Goal: Task Accomplishment & Management: Use online tool/utility

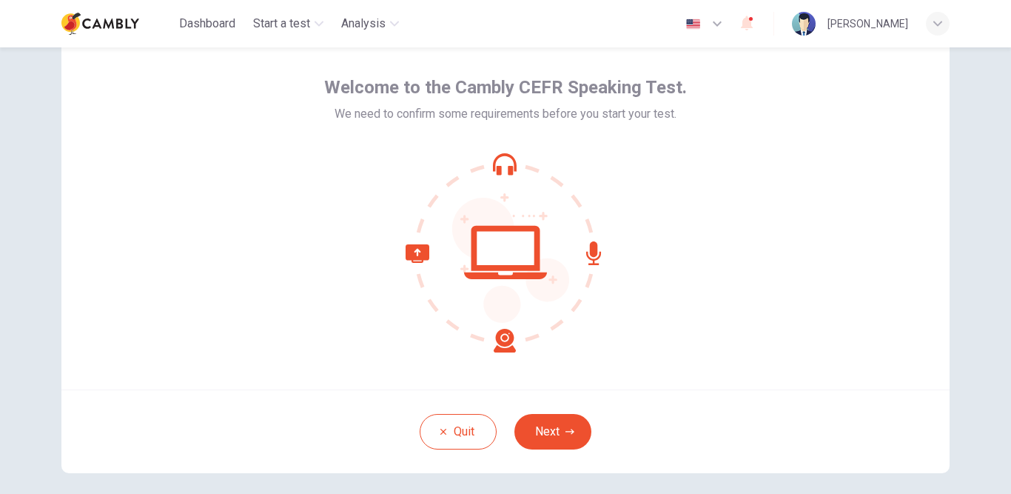
scroll to position [56, 0]
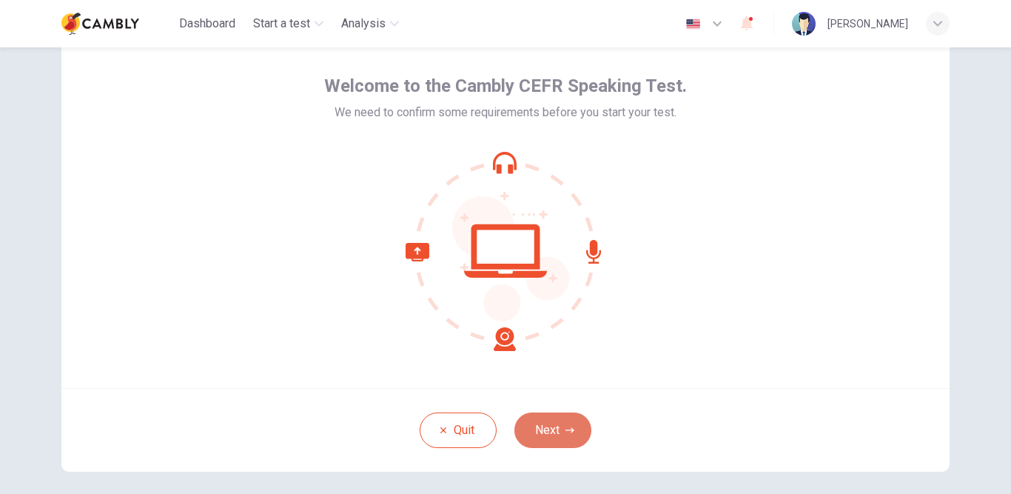
click at [559, 438] on button "Next" at bounding box center [553, 430] width 77 height 36
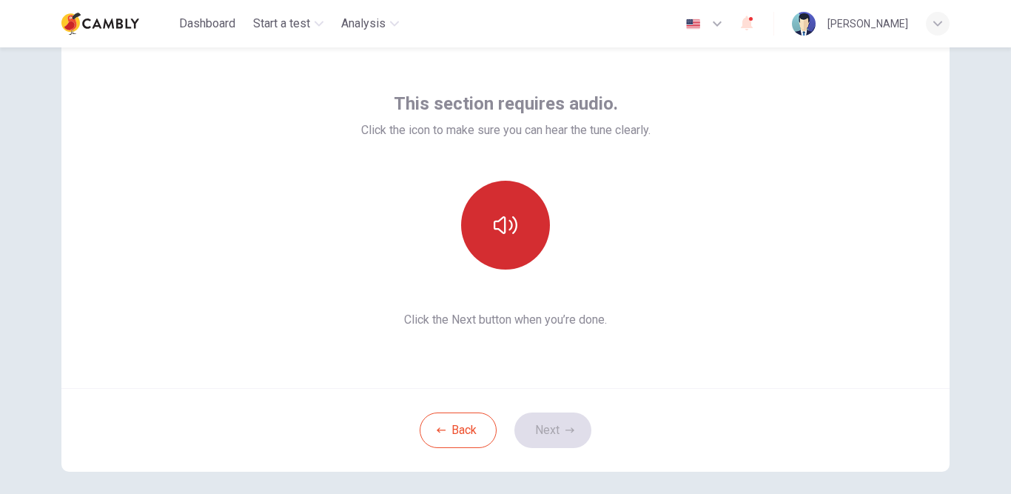
click at [515, 210] on button "button" at bounding box center [505, 225] width 89 height 89
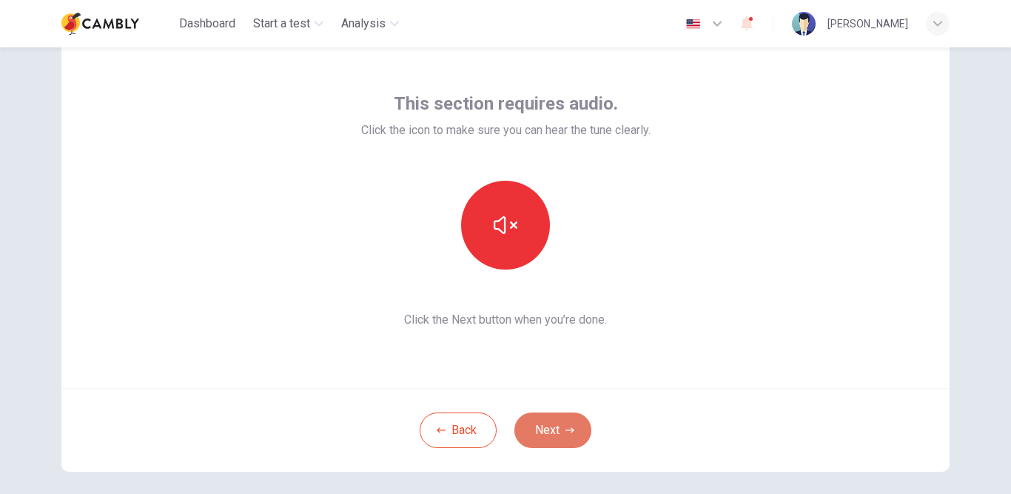
click at [563, 419] on button "Next" at bounding box center [553, 430] width 77 height 36
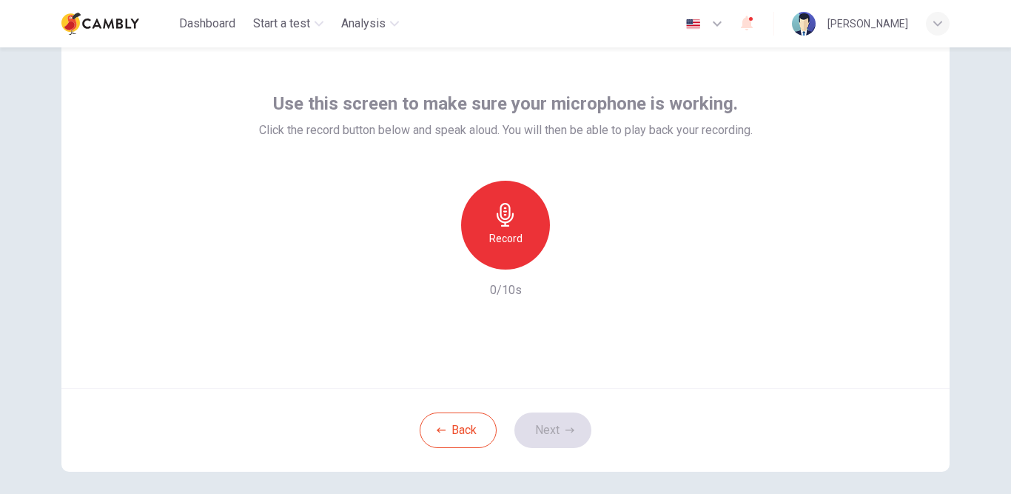
click at [495, 208] on icon "button" at bounding box center [506, 215] width 24 height 24
click at [558, 438] on button "Next" at bounding box center [553, 430] width 77 height 36
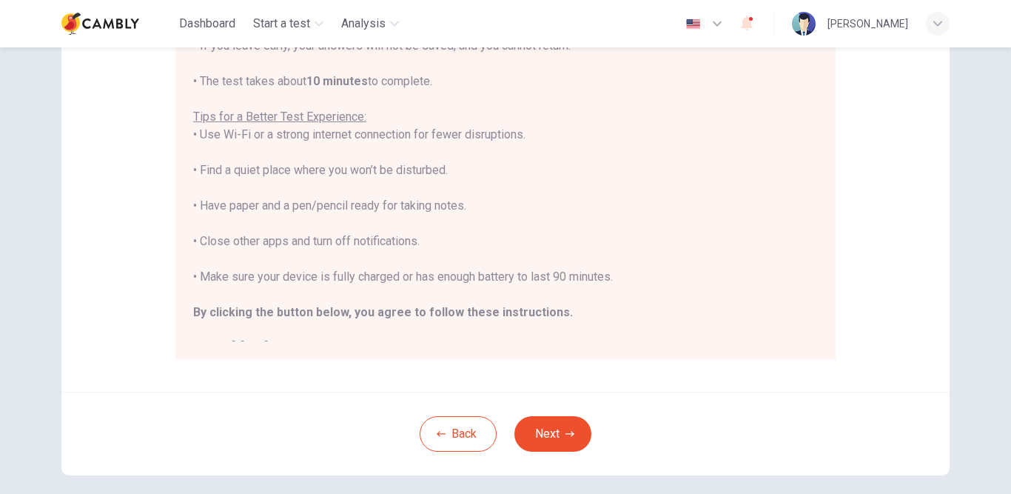
scroll to position [17, 0]
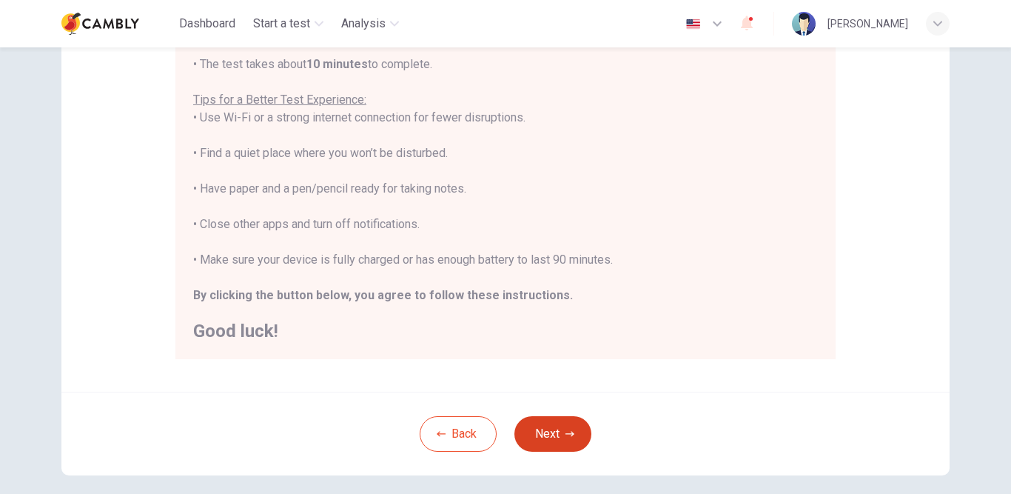
click at [568, 432] on icon "button" at bounding box center [570, 433] width 9 height 9
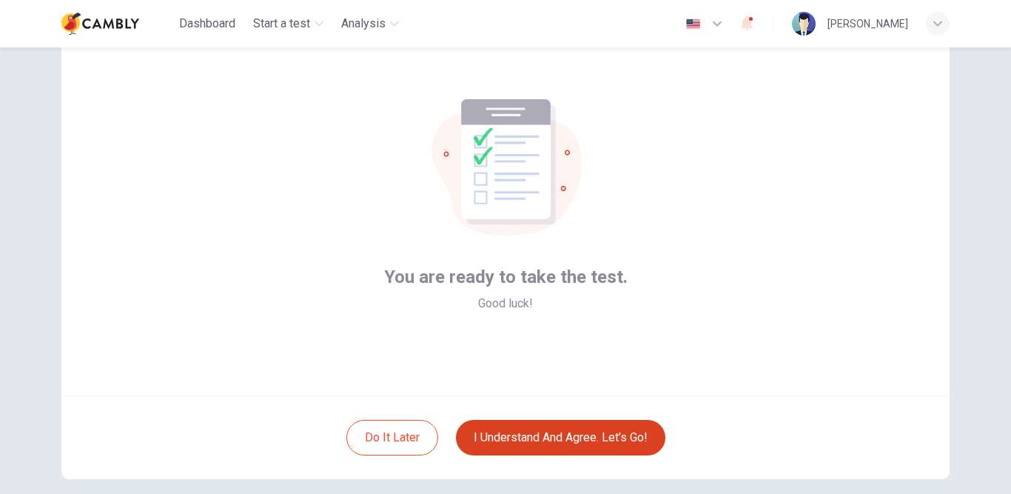
scroll to position [50, 0]
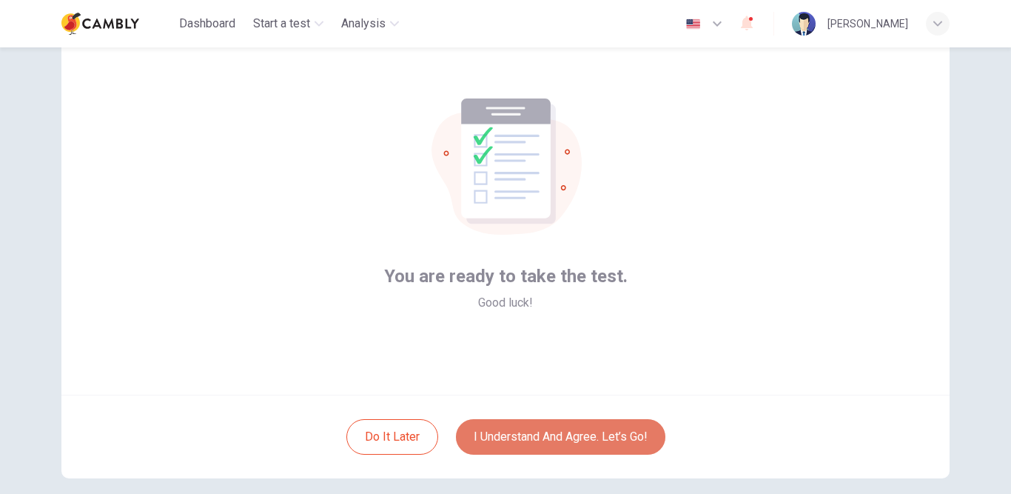
click at [627, 432] on button "I understand and agree. Let’s go!" at bounding box center [561, 437] width 210 height 36
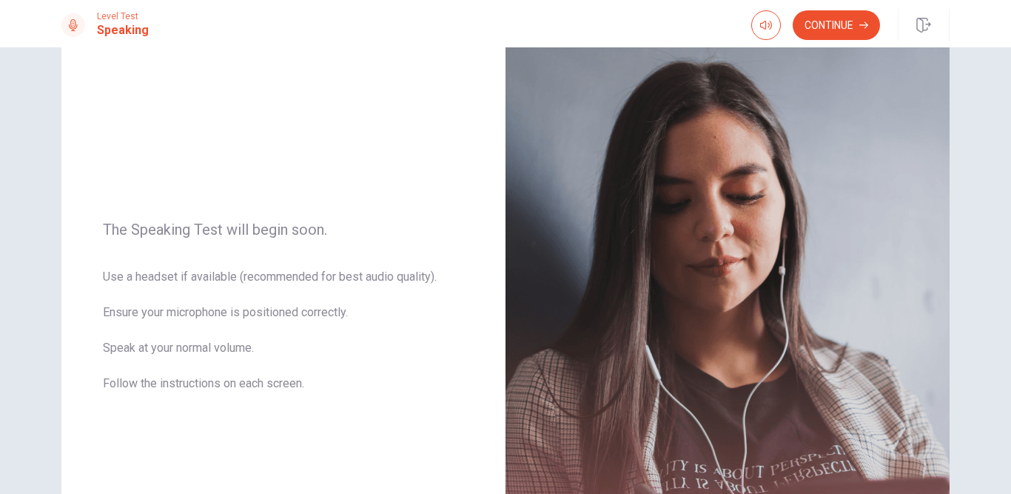
scroll to position [83, 0]
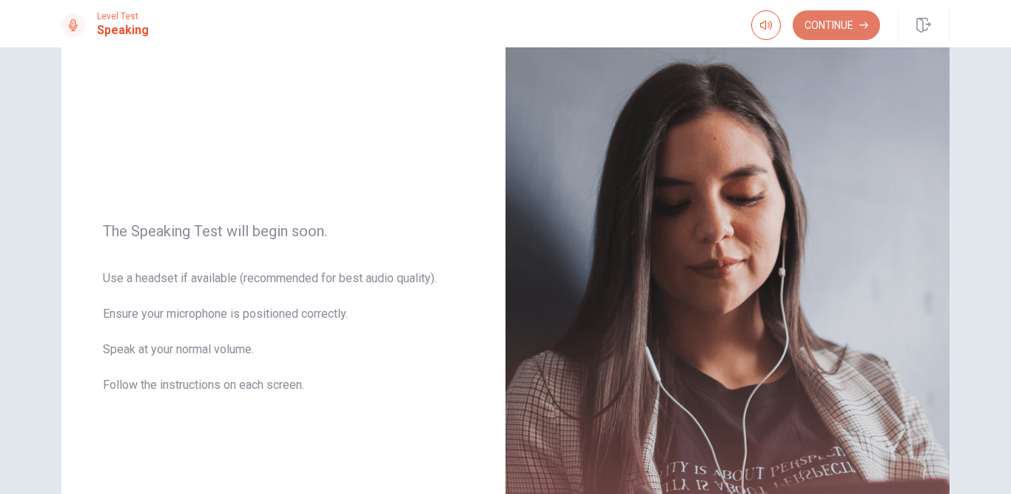
click at [830, 20] on button "Continue" at bounding box center [836, 25] width 87 height 30
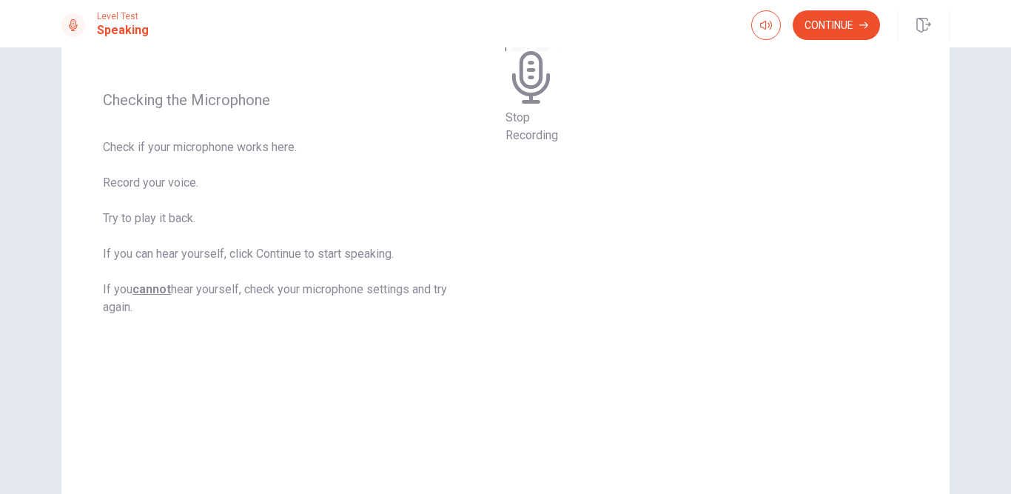
scroll to position [178, 0]
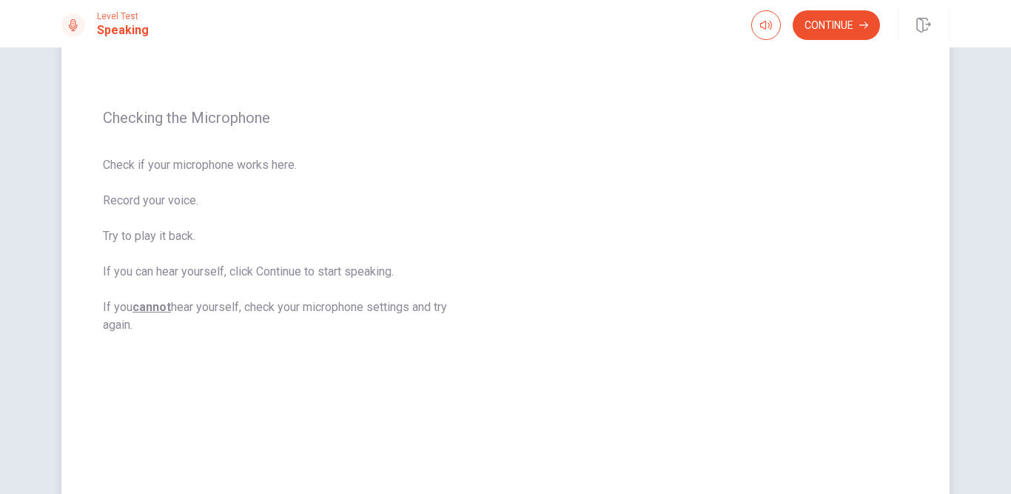
click at [512, 32] on button "Play Audio" at bounding box center [510, 25] width 3 height 14
click at [967, 131] on div "Checking the Microphone Check if your microphone works here. Record your voice.…" at bounding box center [506, 222] width 936 height 646
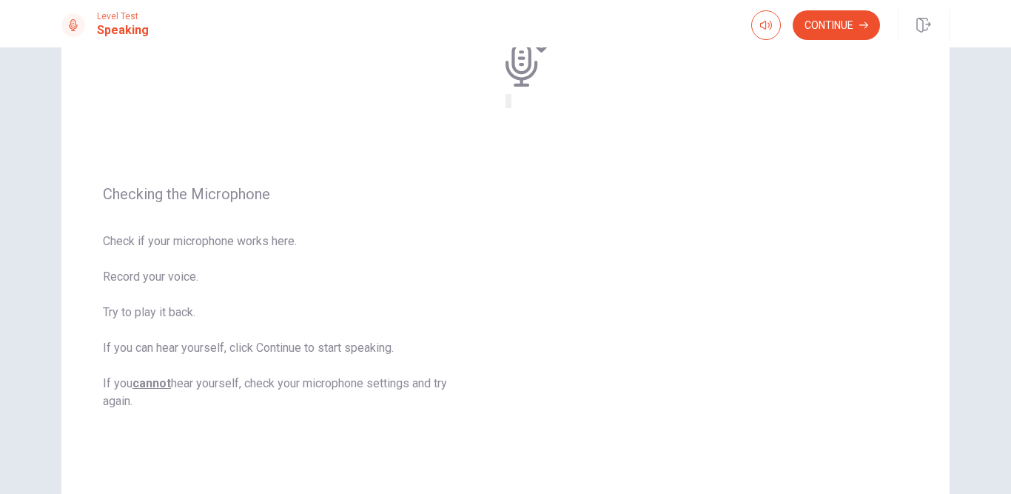
scroll to position [100, 0]
click at [851, 30] on button "Continue" at bounding box center [836, 25] width 87 height 30
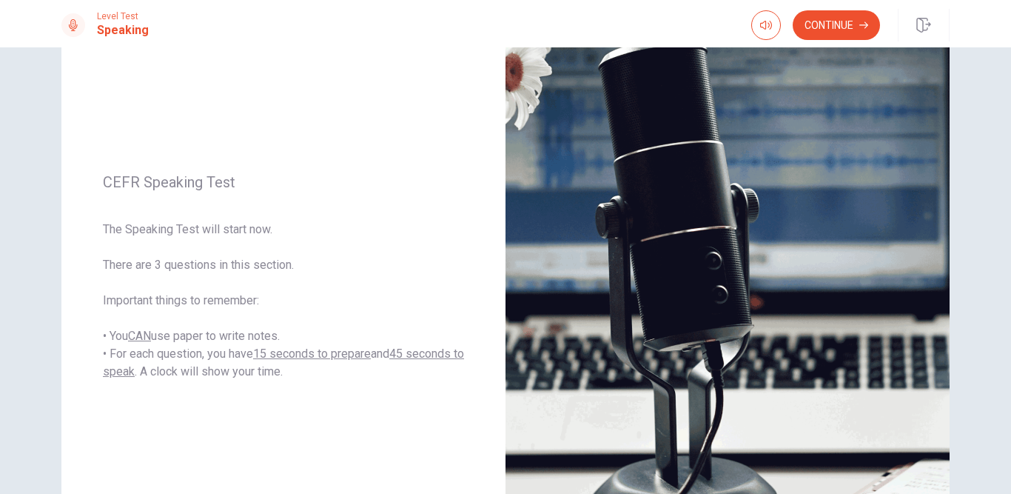
scroll to position [116, 0]
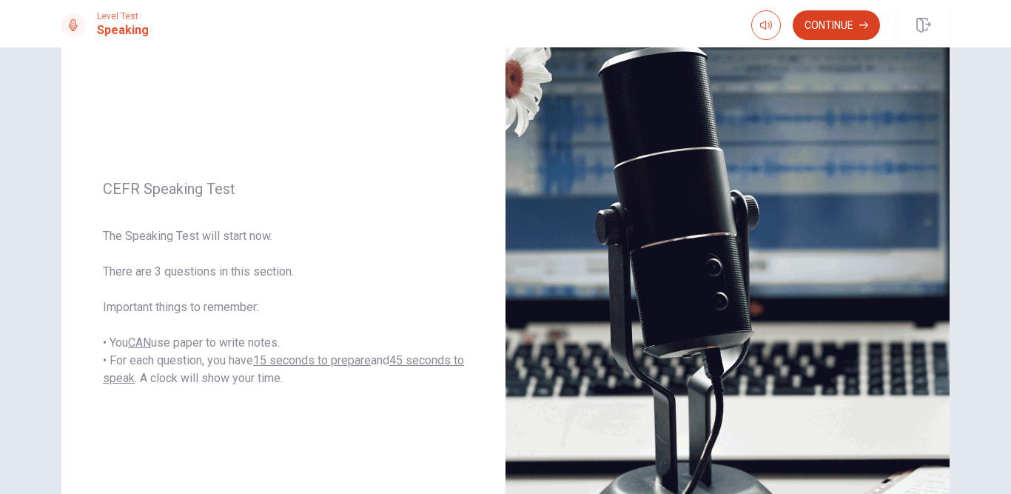
click at [842, 21] on button "Continue" at bounding box center [836, 25] width 87 height 30
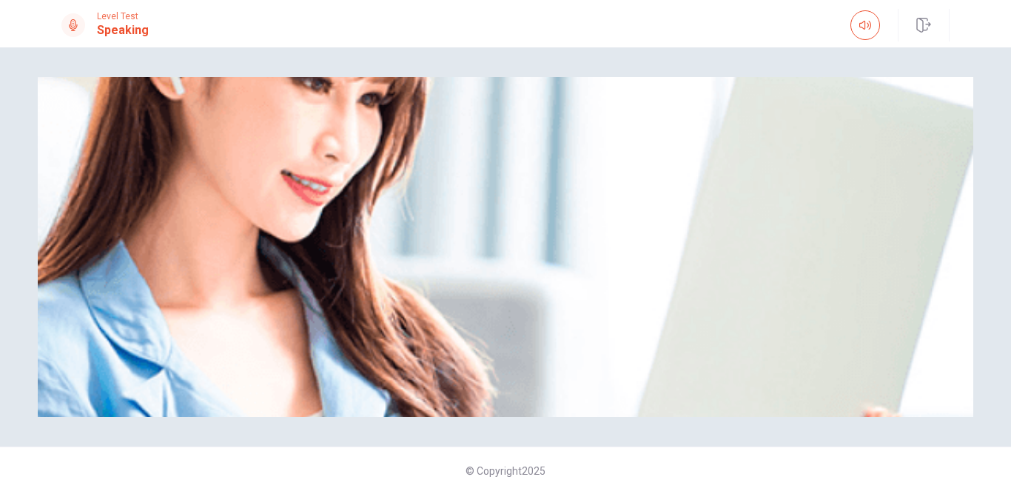
scroll to position [121, 0]
drag, startPoint x: 1007, startPoint y: 224, endPoint x: 1010, endPoint y: 162, distance: 62.3
click at [1010, 162] on div "Please Listen Carefully © Copyright 2025" at bounding box center [505, 270] width 1011 height 446
drag, startPoint x: 1007, startPoint y: 171, endPoint x: 1008, endPoint y: 164, distance: 7.5
click at [1008, 164] on div "Please Listen Carefully © Copyright 2025" at bounding box center [505, 270] width 1011 height 446
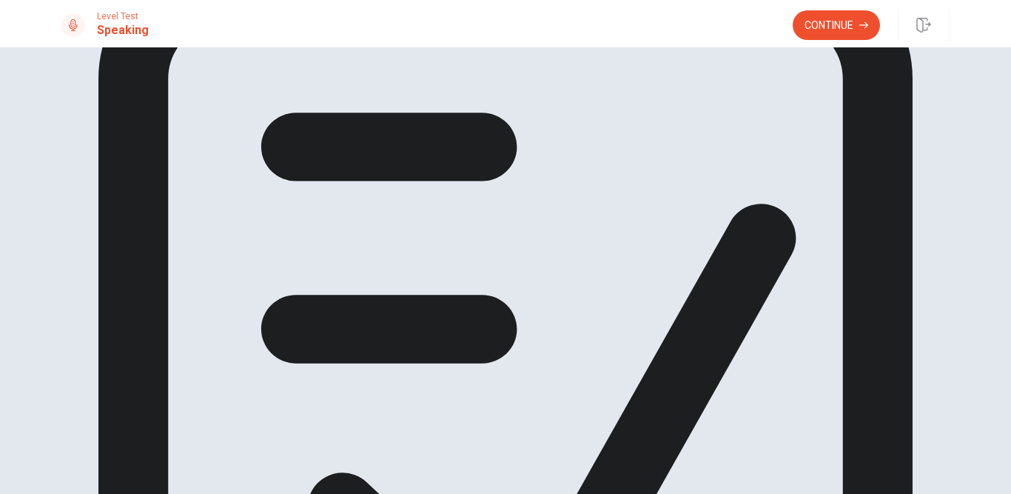
scroll to position [45, 0]
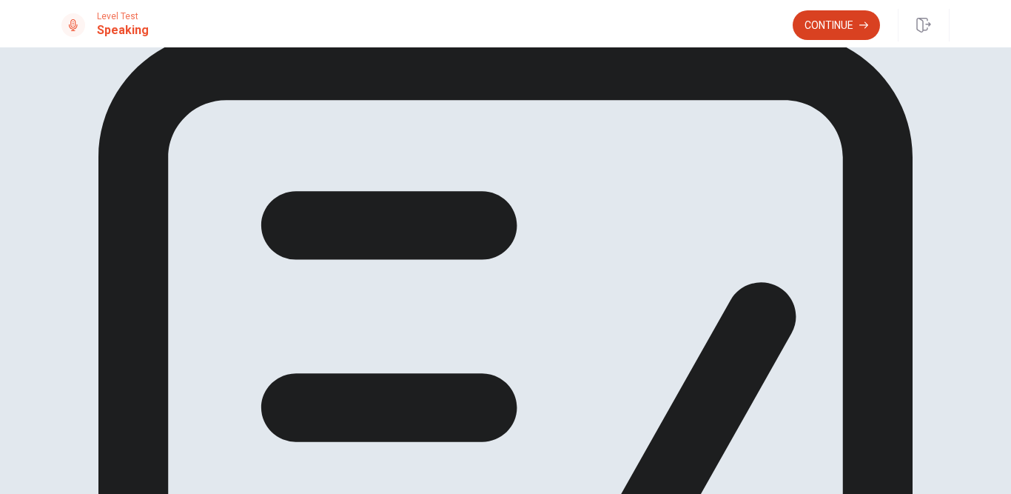
click at [806, 27] on button "Continue" at bounding box center [836, 25] width 87 height 30
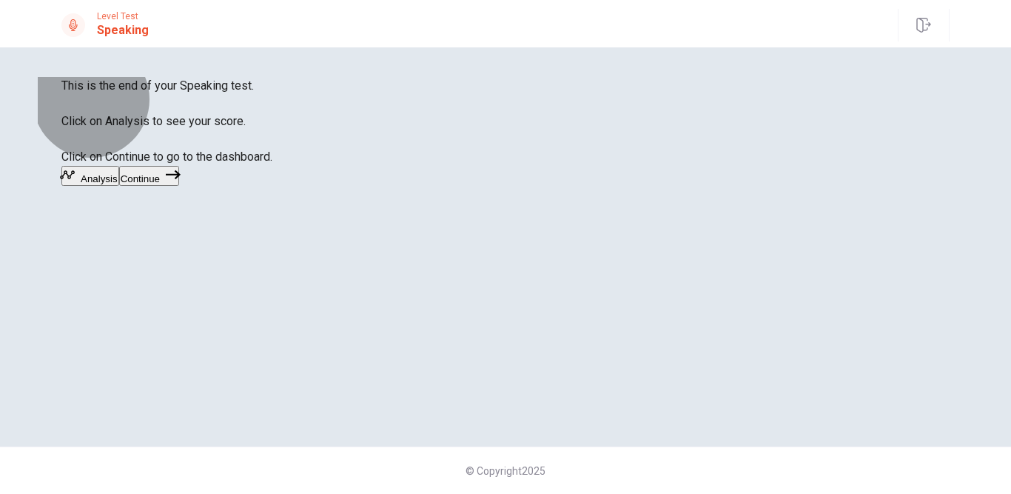
click at [179, 186] on button "Continue" at bounding box center [149, 176] width 60 height 20
